Goal: Transaction & Acquisition: Purchase product/service

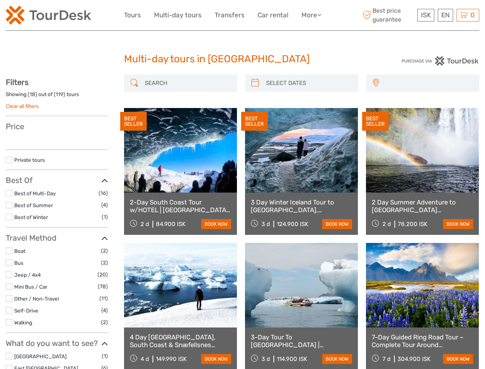
select select
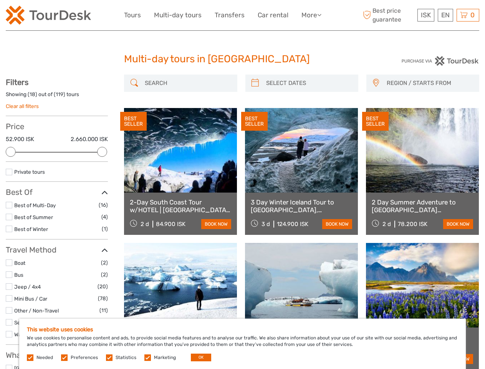
click at [311, 15] on link "More" at bounding box center [312, 15] width 20 height 11
click at [320, 15] on icon at bounding box center [319, 15] width 4 height 7
click at [426, 15] on span "ISK" at bounding box center [426, 15] width 10 height 8
click at [445, 15] on div "EN English Español Deutsch" at bounding box center [445, 15] width 15 height 13
click at [468, 15] on div "0 Items Total 0 ISK Checkout The shopping cart is empty." at bounding box center [468, 15] width 23 height 13
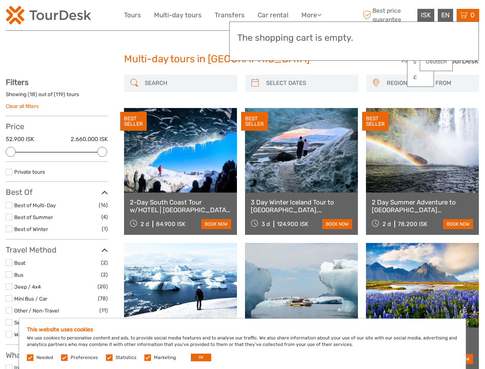
click at [11, 152] on div at bounding box center [11, 152] width 10 height 10
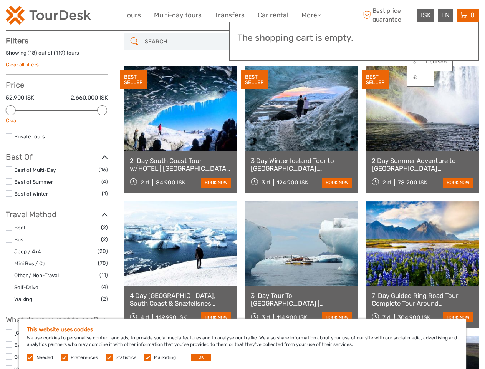
click at [255, 83] on div "BEST SELLER" at bounding box center [254, 79] width 27 height 19
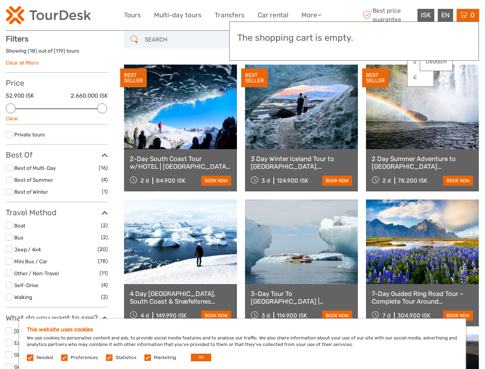
click at [309, 83] on link at bounding box center [301, 107] width 113 height 85
click at [376, 83] on div "BEST SELLER" at bounding box center [375, 77] width 27 height 19
